Goal: Task Accomplishment & Management: Use online tool/utility

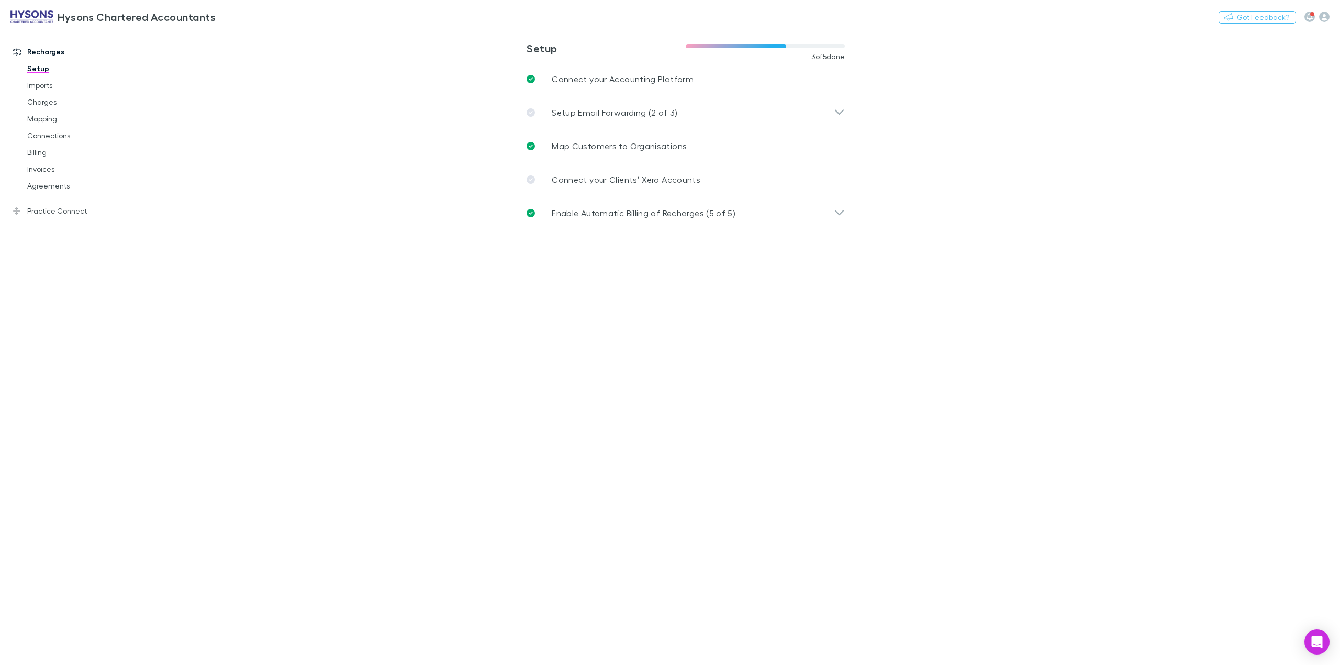
drag, startPoint x: 55, startPoint y: 173, endPoint x: 99, endPoint y: 202, distance: 52.1
click at [55, 172] on link "Invoices" at bounding box center [83, 169] width 132 height 17
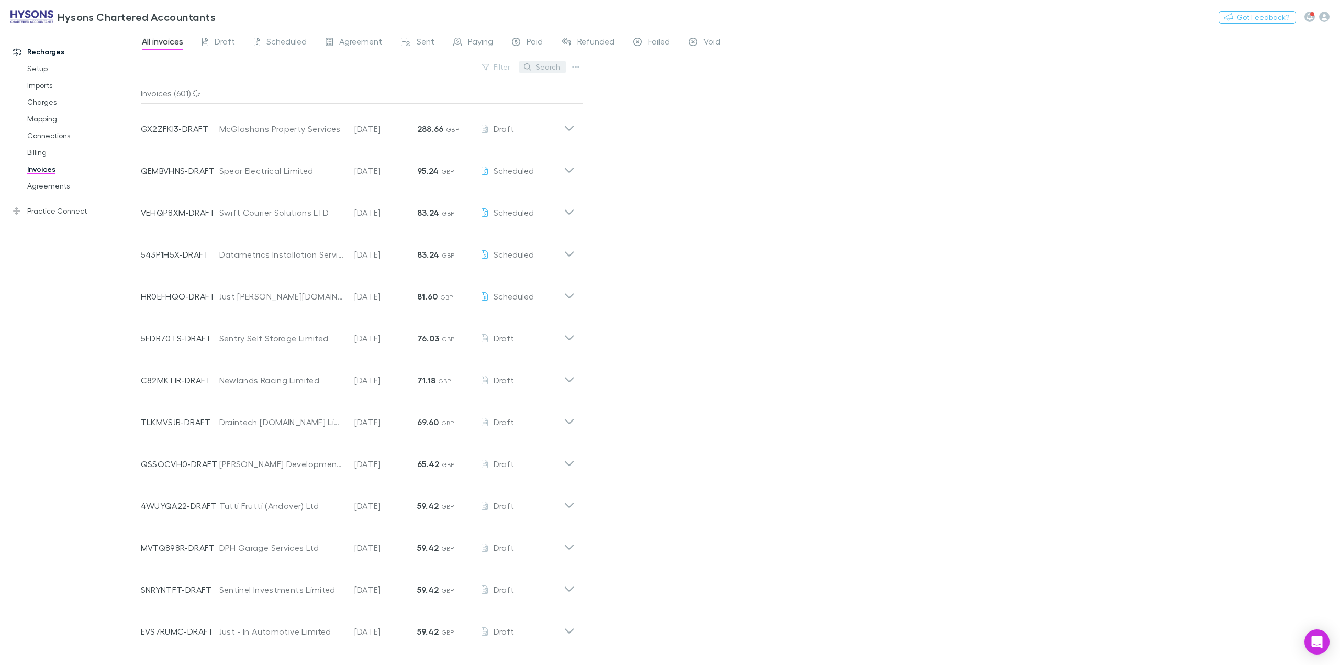
click at [547, 72] on button "Search" at bounding box center [543, 67] width 48 height 13
type input "*******"
